Goal: Information Seeking & Learning: Learn about a topic

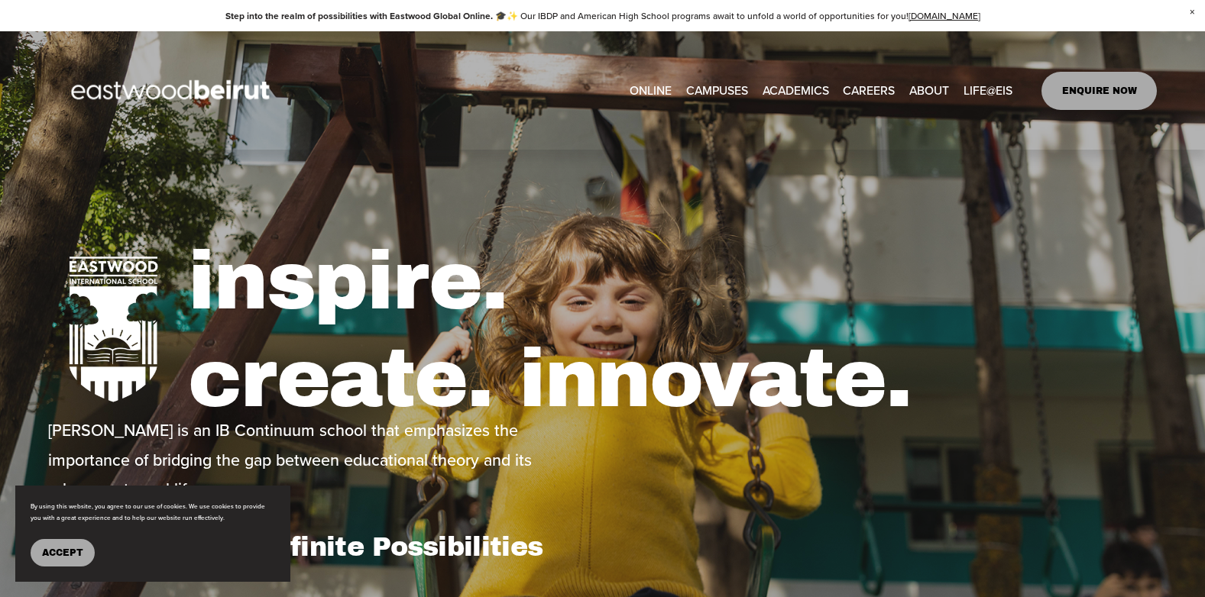
click at [0, 0] on span "Admissions" at bounding box center [0, 0] width 0 height 0
click at [47, 550] on span "Accept" at bounding box center [62, 553] width 41 height 11
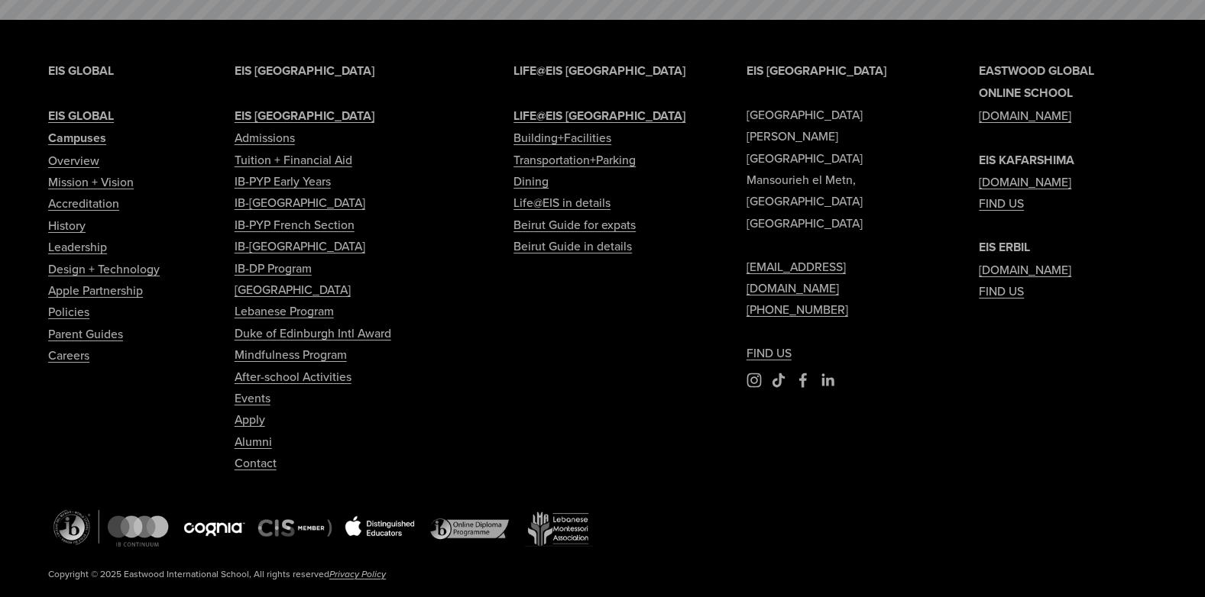
scroll to position [6773, 0]
type input "****"
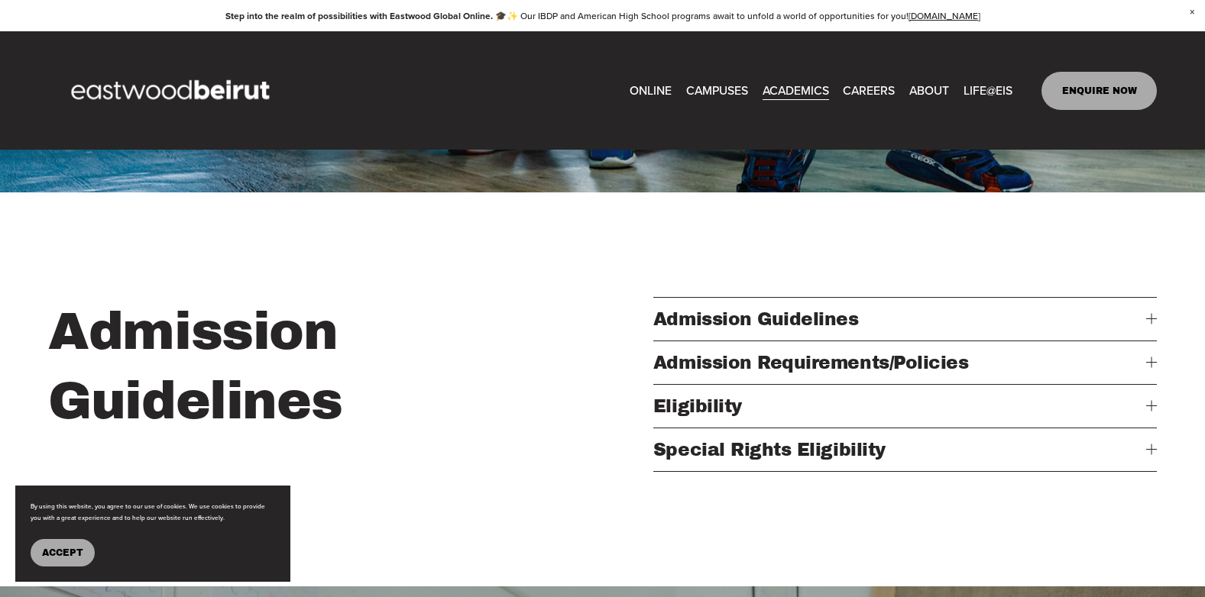
scroll to position [153, 0]
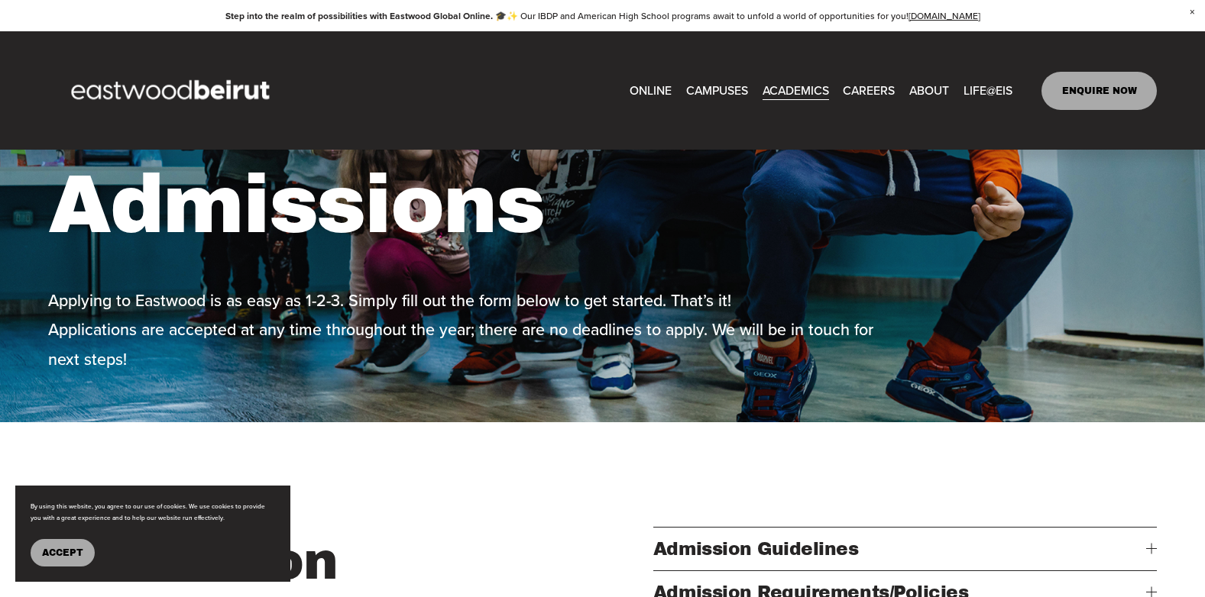
click at [82, 555] on span "Accept" at bounding box center [62, 553] width 41 height 11
